Goal: Task Accomplishment & Management: Use online tool/utility

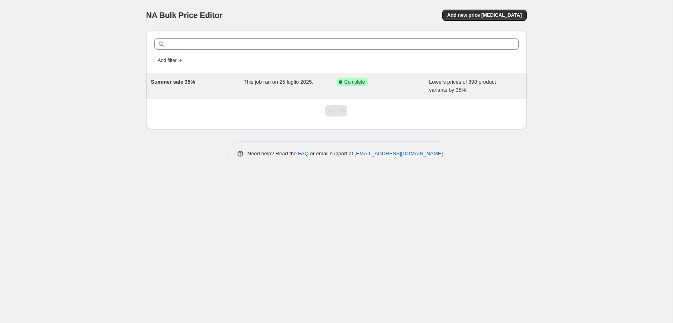
click at [460, 84] on span "Lowers prices of 898 product variants by 35%" at bounding box center [462, 86] width 67 height 14
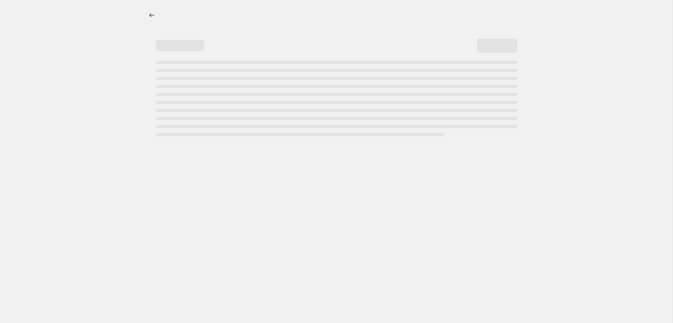
select select "percentage"
select select "collection"
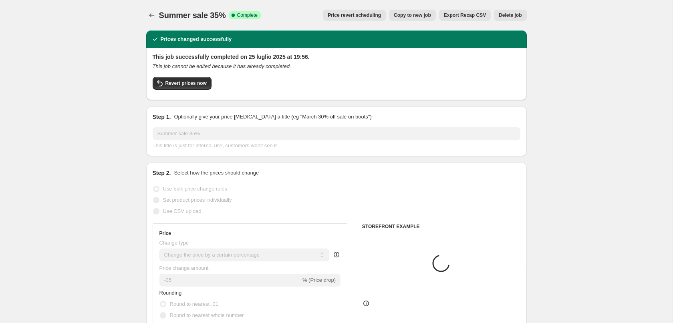
click at [355, 18] on span "Price revert scheduling" at bounding box center [354, 15] width 53 height 6
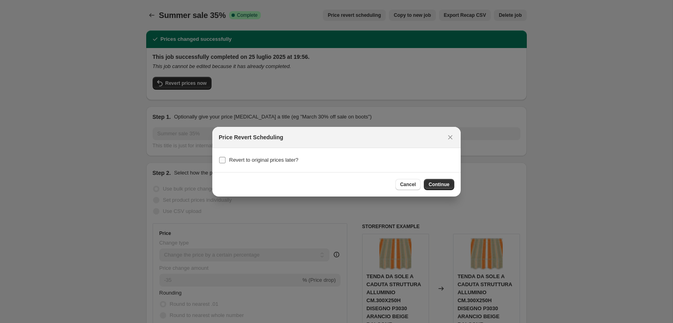
click at [252, 159] on span "Revert to original prices later?" at bounding box center [263, 160] width 69 height 6
click at [226, 159] on input "Revert to original prices later?" at bounding box center [222, 160] width 6 height 6
checkbox input "true"
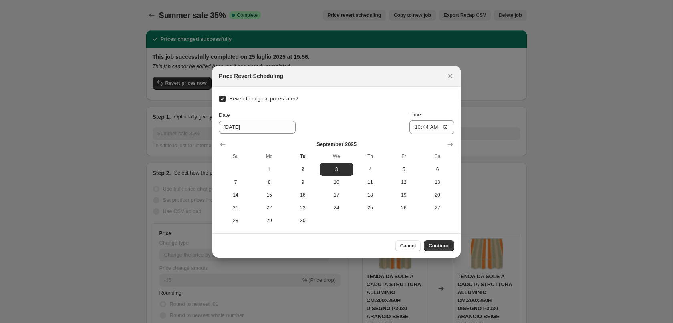
click at [244, 98] on span "Revert to original prices later?" at bounding box center [263, 99] width 69 height 6
click at [226, 98] on input "Revert to original prices later?" at bounding box center [222, 99] width 6 height 6
checkbox input "false"
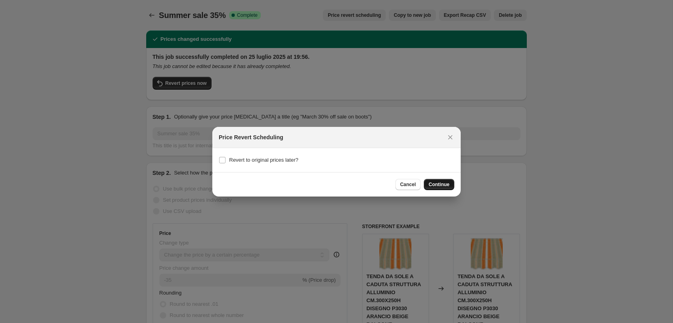
click at [437, 180] on button "Continue" at bounding box center [439, 184] width 30 height 11
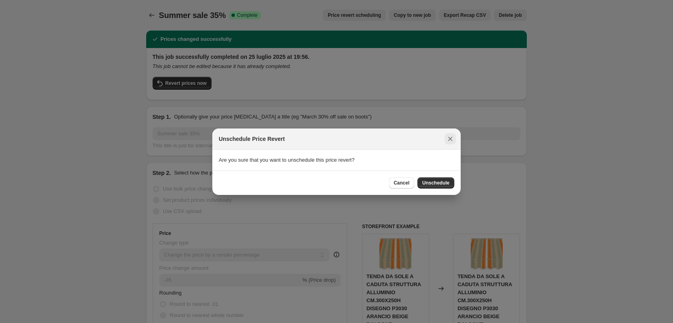
click at [451, 139] on icon "Close" at bounding box center [450, 139] width 4 height 4
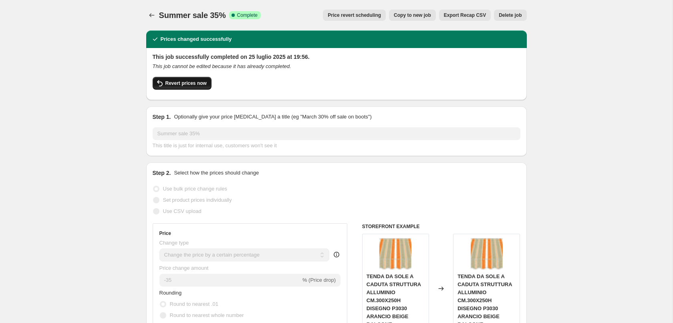
click at [188, 81] on span "Revert prices now" at bounding box center [185, 83] width 41 height 6
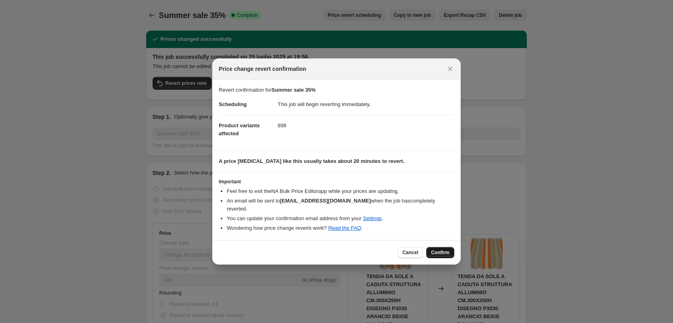
click at [444, 250] on span "Confirm" at bounding box center [440, 253] width 18 height 6
